Goal: Information Seeking & Learning: Find specific fact

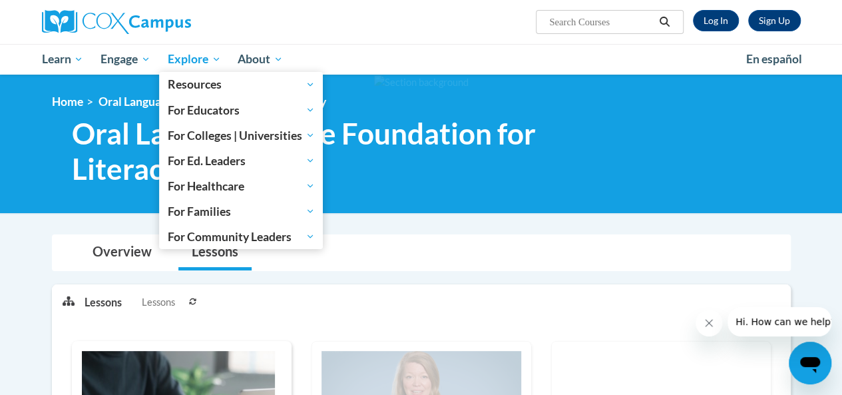
click at [213, 51] on span "Explore" at bounding box center [194, 59] width 53 height 16
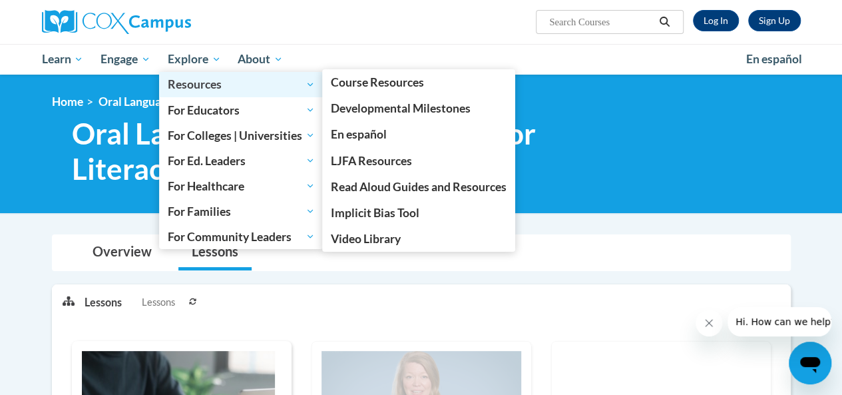
drag, startPoint x: 222, startPoint y: 82, endPoint x: 311, endPoint y: 79, distance: 89.9
click at [233, 79] on span "Resources" at bounding box center [241, 85] width 147 height 16
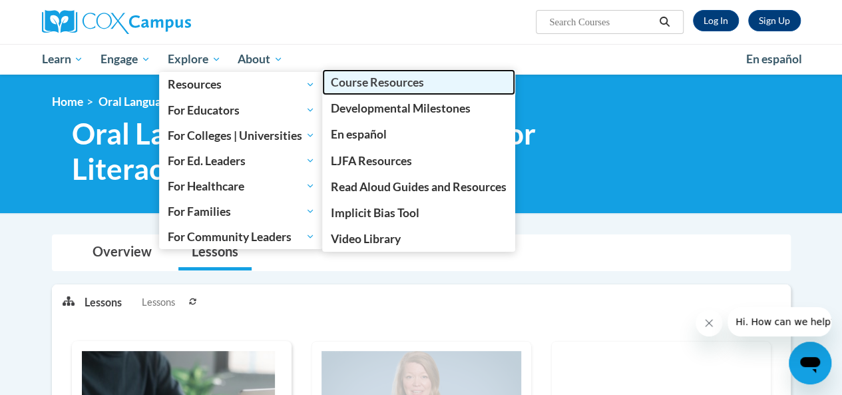
click at [373, 87] on span "Course Resources" at bounding box center [377, 82] width 93 height 14
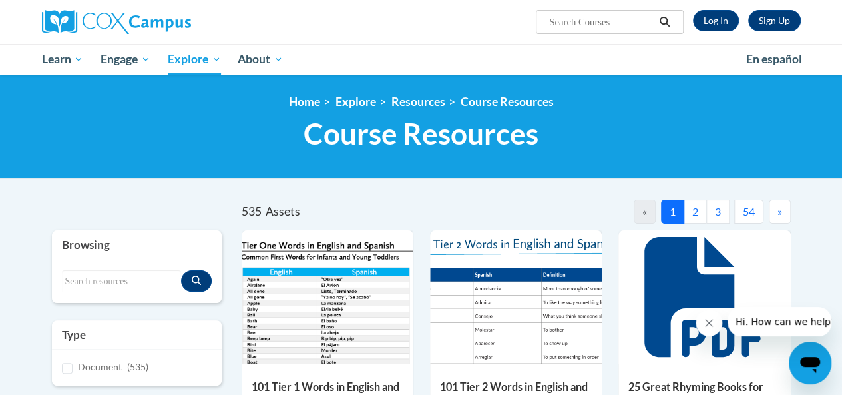
click at [149, 258] on div "Browsing" at bounding box center [137, 245] width 170 height 30
click at [142, 264] on div "Search resources" at bounding box center [137, 281] width 170 height 43
click at [135, 257] on div "Browsing" at bounding box center [137, 245] width 170 height 30
click at [140, 282] on input "Search resources" at bounding box center [121, 281] width 119 height 23
type input "talk"
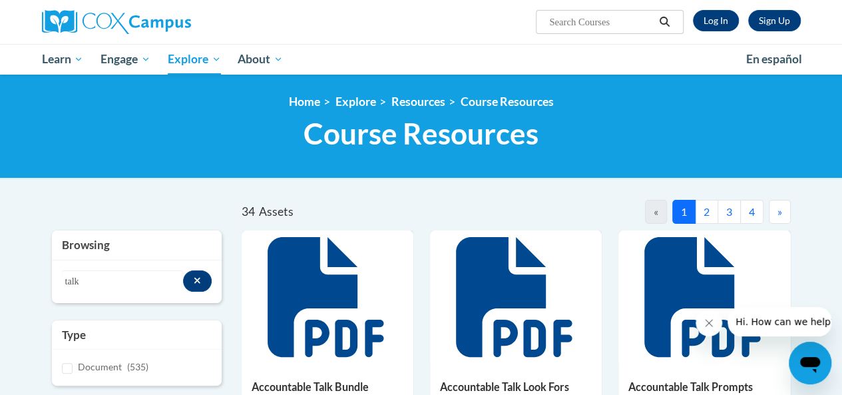
click at [410, 200] on div "34 Assets « 1 2 3 4 »" at bounding box center [515, 212] width 549 height 24
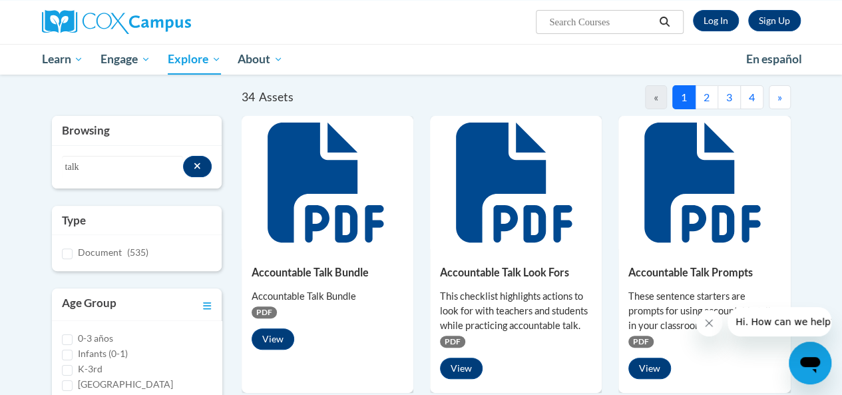
scroll to position [133, 0]
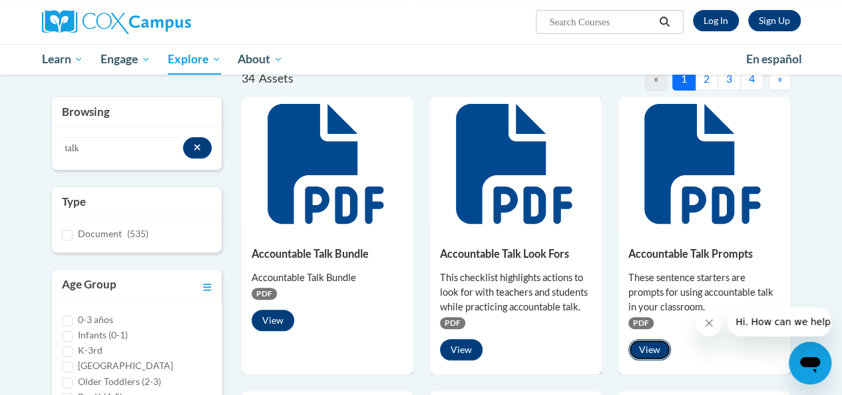
click at [653, 344] on button "View" at bounding box center [649, 349] width 43 height 21
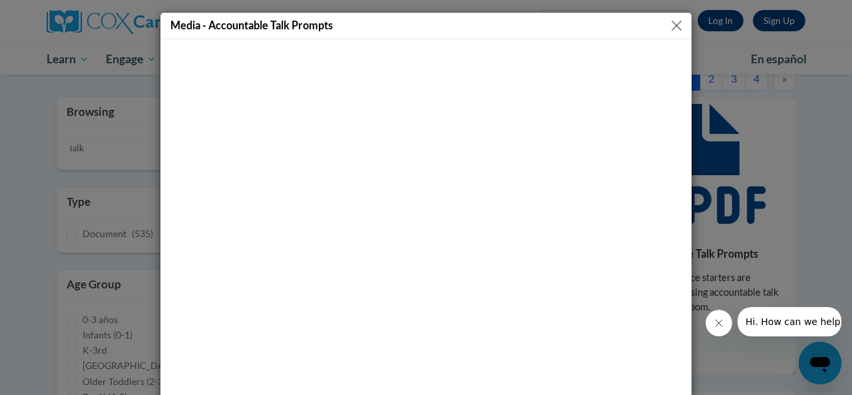
click at [672, 26] on button "Close" at bounding box center [676, 25] width 17 height 17
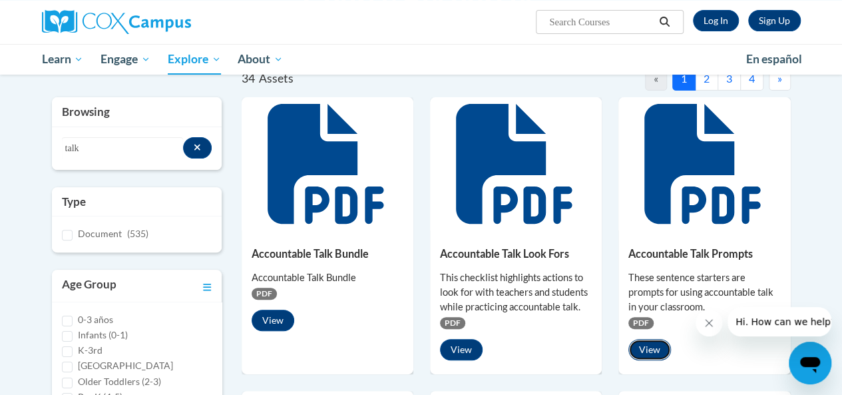
click at [656, 347] on button "View" at bounding box center [649, 349] width 43 height 21
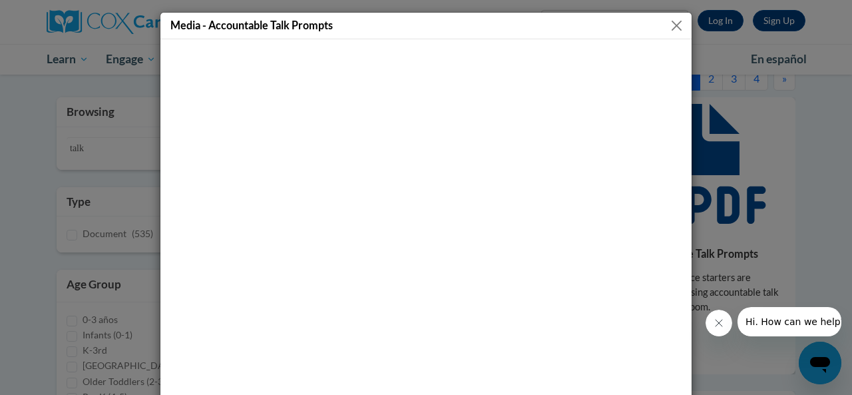
click at [668, 25] on button "Close" at bounding box center [676, 25] width 17 height 17
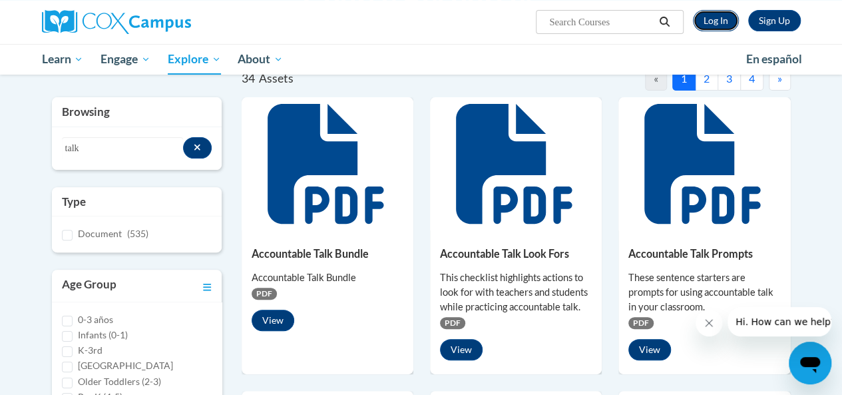
click at [723, 21] on link "Log In" at bounding box center [716, 20] width 46 height 21
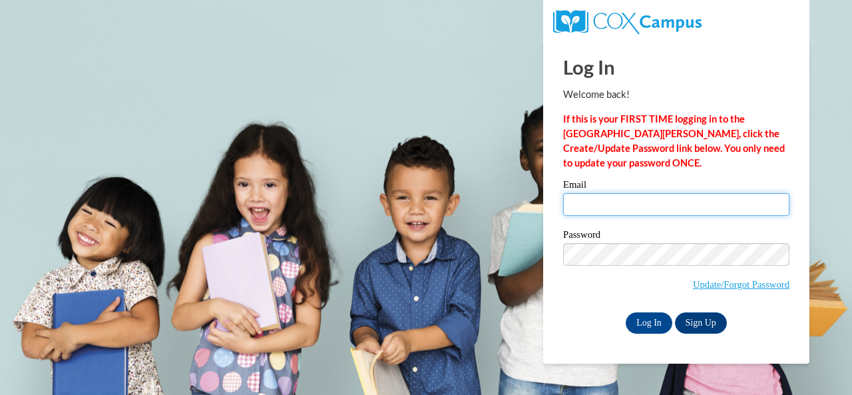
click at [657, 203] on input "Email" at bounding box center [676, 204] width 226 height 23
type input "hoefler.adrianne.m@muscogee.k12.ga.us"
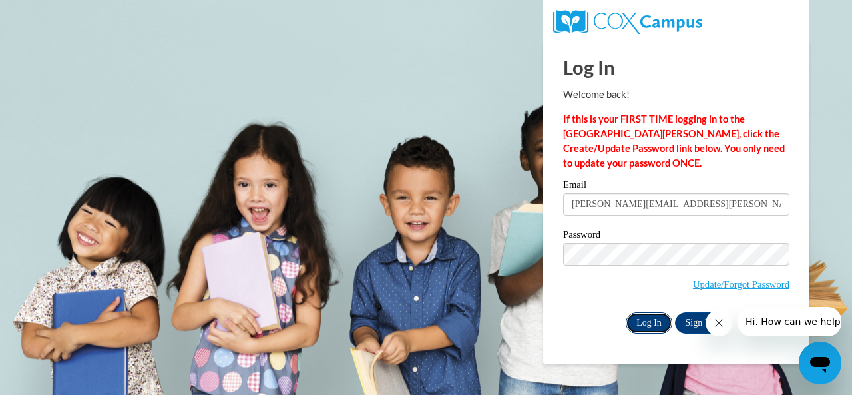
click at [647, 320] on input "Log In" at bounding box center [648, 322] width 47 height 21
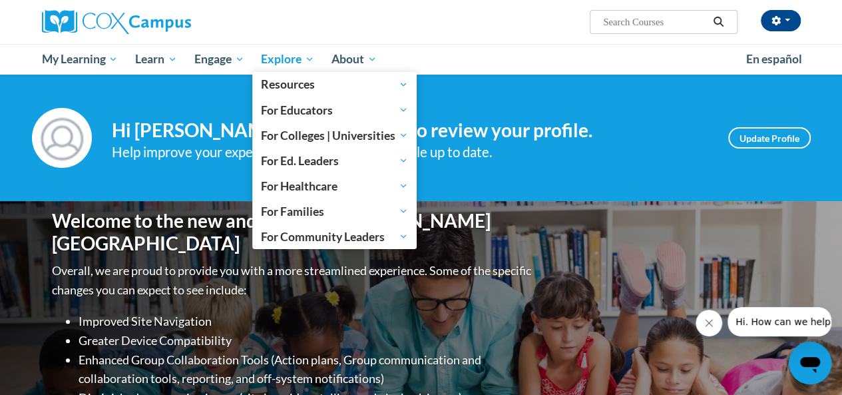
click at [293, 55] on span "Explore" at bounding box center [287, 59] width 53 height 16
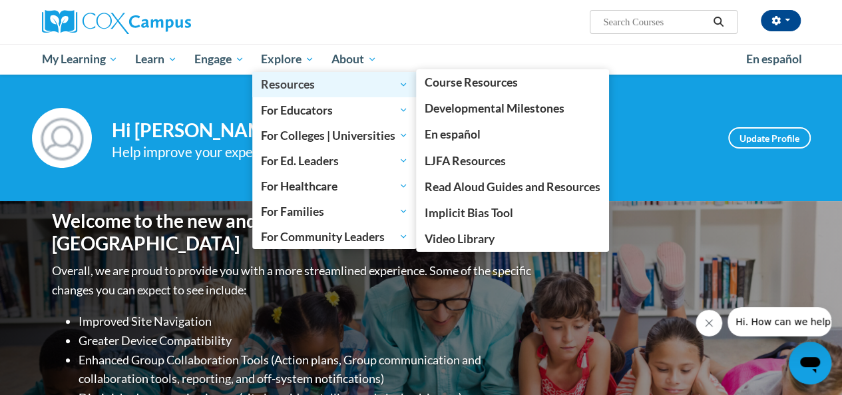
click at [283, 83] on span "Resources" at bounding box center [334, 85] width 147 height 16
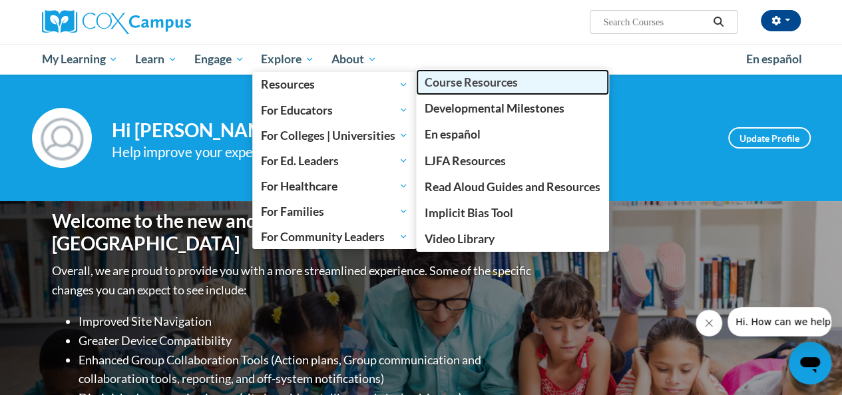
click at [442, 91] on link "Course Resources" at bounding box center [512, 82] width 193 height 26
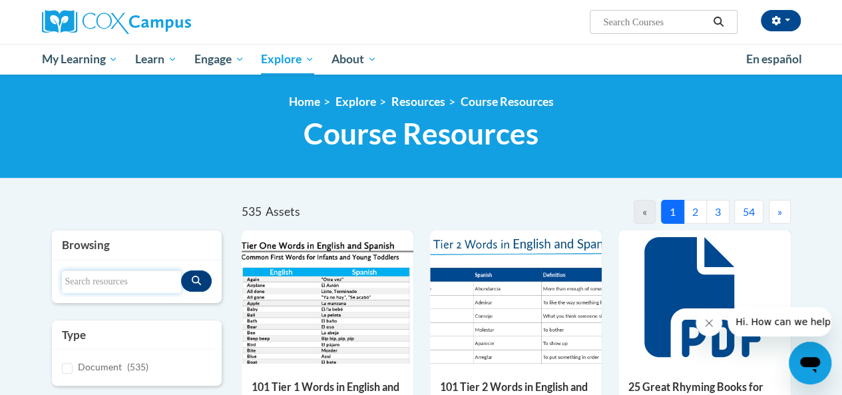
click at [105, 288] on input "Search resources" at bounding box center [121, 281] width 119 height 23
type input "talk"
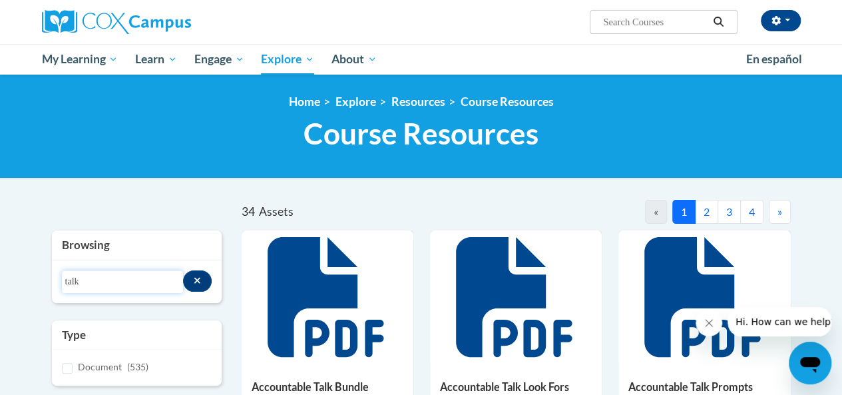
click at [162, 285] on input "talk" at bounding box center [123, 281] width 122 height 23
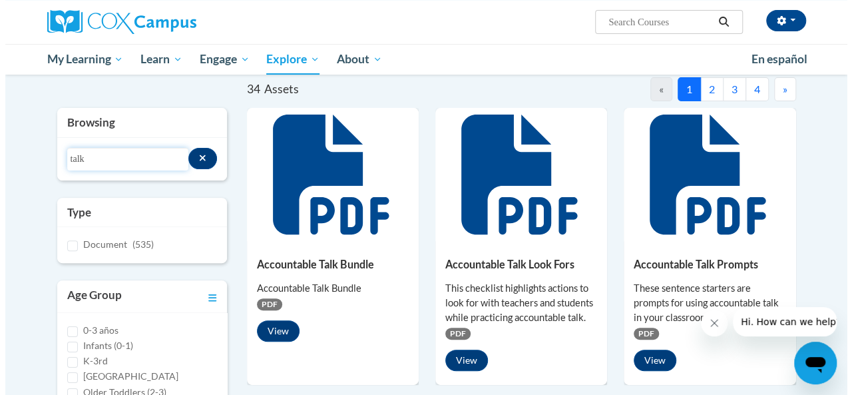
scroll to position [133, 0]
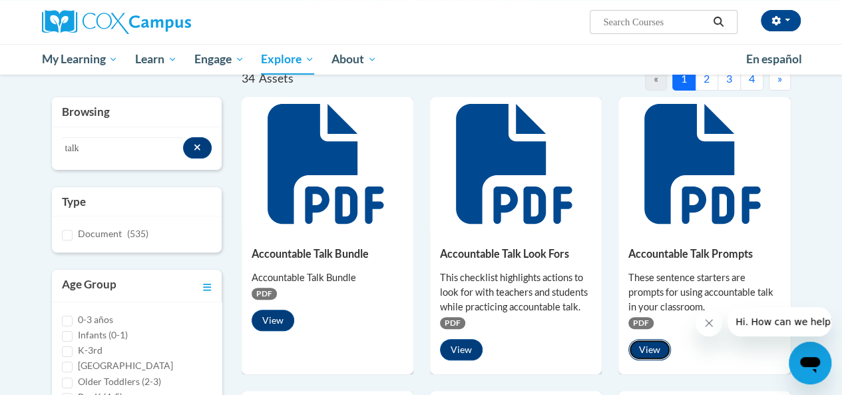
click at [644, 349] on button "View" at bounding box center [649, 349] width 43 height 21
